Goal: Information Seeking & Learning: Learn about a topic

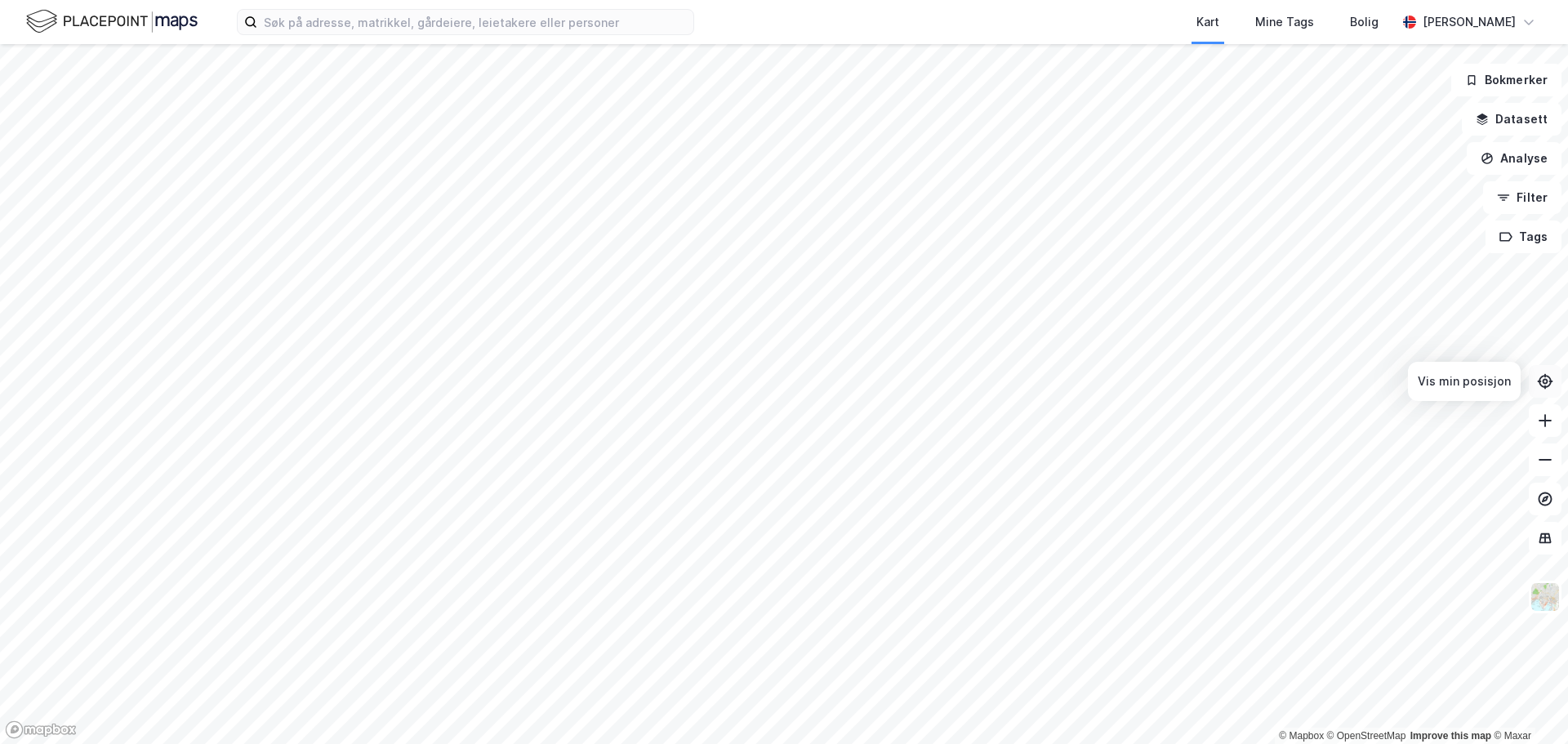
click at [1550, 385] on icon at bounding box center [1545, 381] width 16 height 16
